Goal: Task Accomplishment & Management: Use online tool/utility

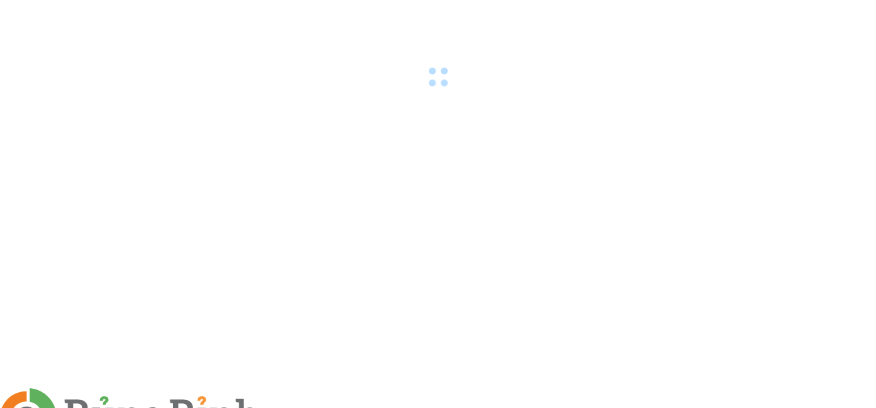
click at [292, 407] on img at bounding box center [288, 416] width 8 height 8
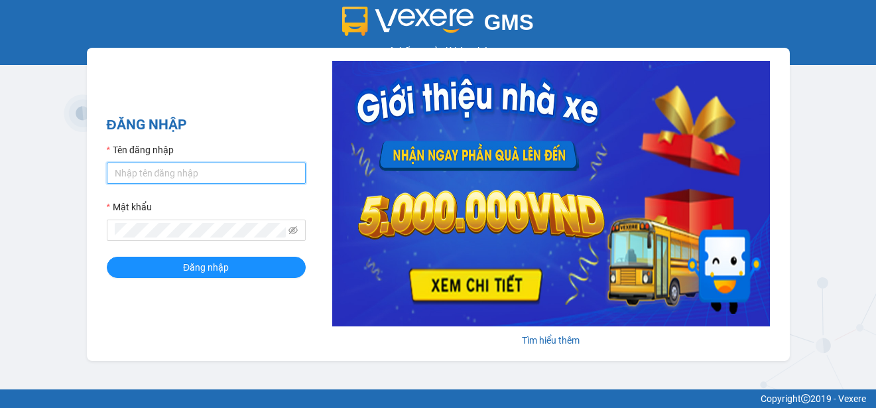
click at [159, 178] on input "Tên đăng nhập" at bounding box center [206, 172] width 199 height 21
type input "ntthao.phuquy"
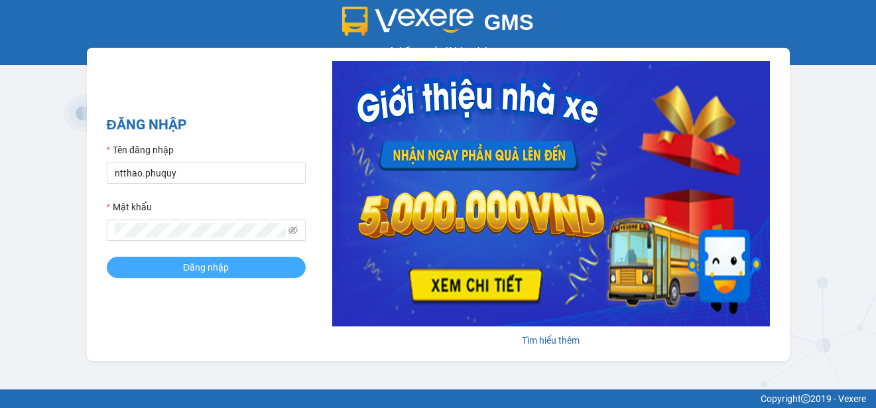
click at [170, 265] on button "Đăng nhập" at bounding box center [206, 267] width 199 height 21
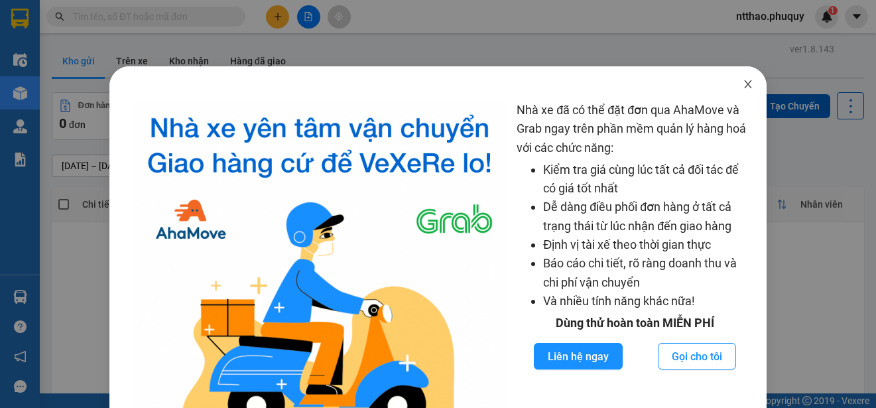
click at [746, 86] on span "Close" at bounding box center [747, 84] width 37 height 37
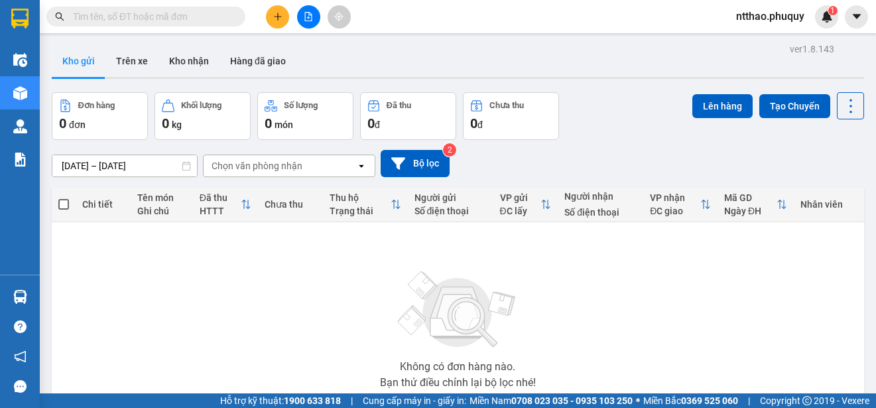
click at [312, 18] on icon "file-add" at bounding box center [308, 16] width 9 height 9
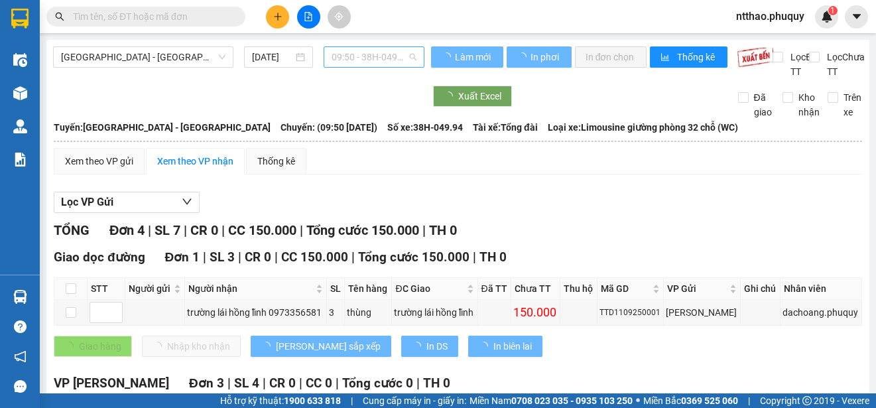
click at [388, 52] on span "09:50 - 38H-049.94" at bounding box center [373, 57] width 85 height 20
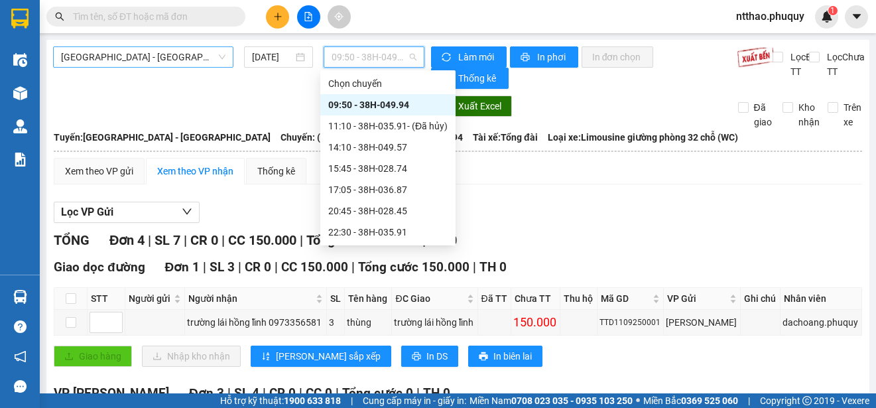
drag, startPoint x: 150, startPoint y: 50, endPoint x: 145, endPoint y: 54, distance: 6.8
click at [148, 51] on span "Hà Nội - Hà Tĩnh" at bounding box center [143, 57] width 164 height 20
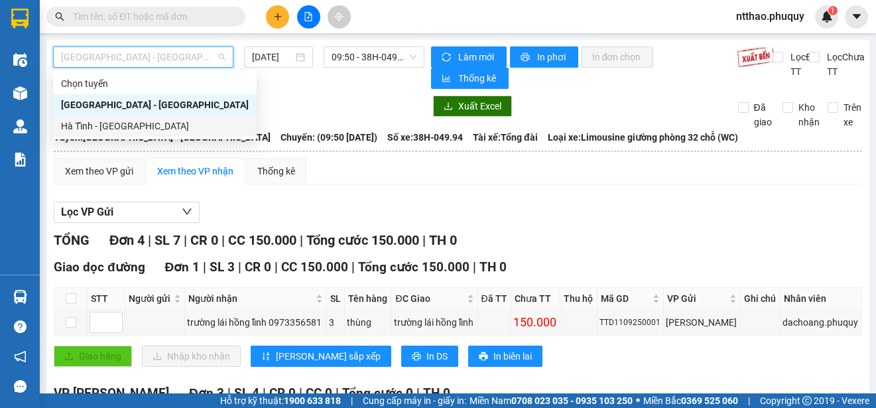
drag, startPoint x: 92, startPoint y: 135, endPoint x: 251, endPoint y: 102, distance: 161.9
click at [91, 135] on div "Hà Tĩnh - Hà Nội" at bounding box center [155, 125] width 204 height 21
type input "11/09/2025"
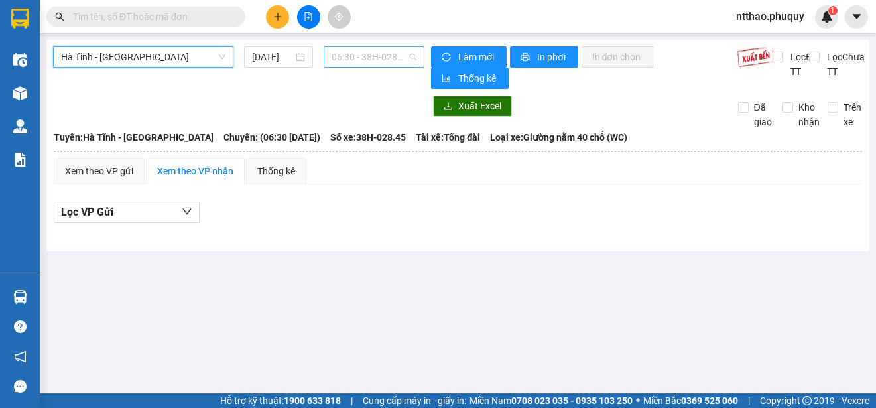
click at [383, 57] on span "06:30 - 38H-028.45" at bounding box center [373, 57] width 85 height 20
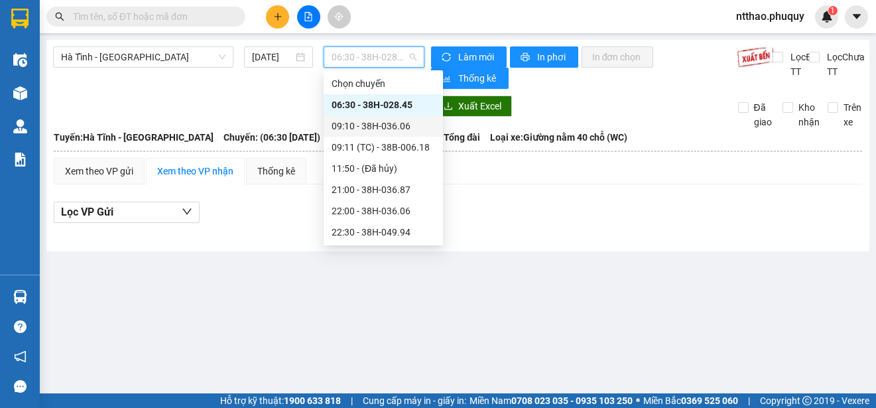
scroll to position [42, 0]
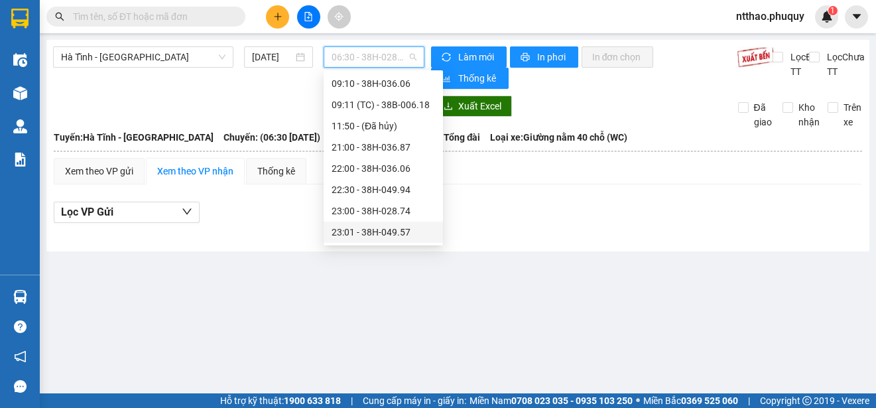
click at [391, 229] on div "23:01 - 38H-049.57" at bounding box center [382, 232] width 103 height 15
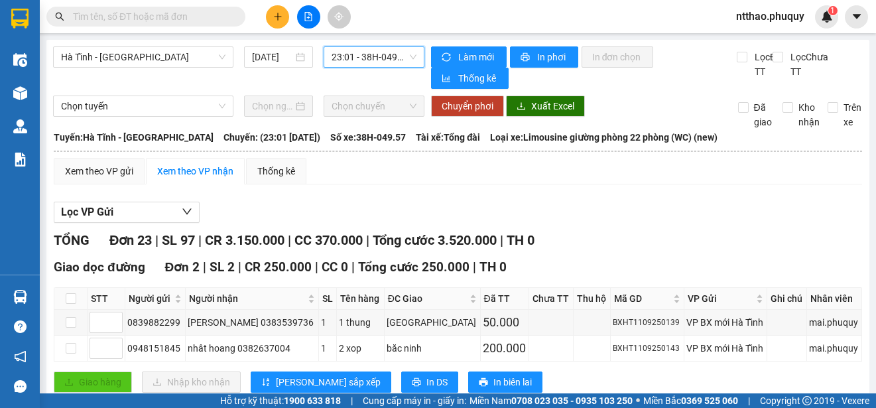
click at [341, 66] on span "23:01 - 38H-049.57" at bounding box center [373, 57] width 85 height 20
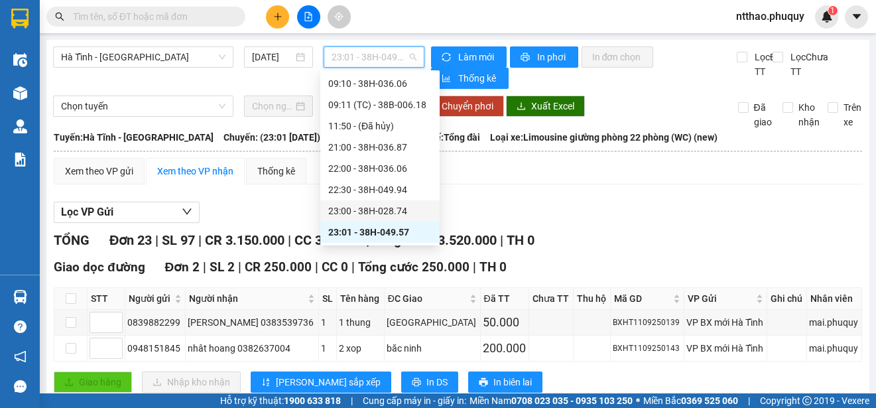
click at [373, 209] on div "23:00 - 38H-028.74" at bounding box center [379, 211] width 103 height 15
